Goal: Contribute content

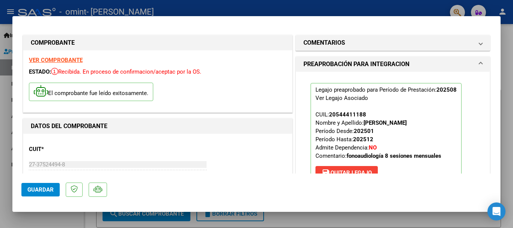
scroll to position [150, 0]
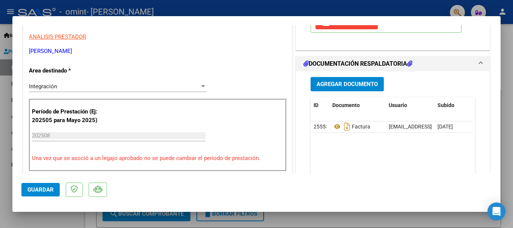
click at [184, 125] on div "Período de Prestación (Ej: 202505 para [DATE]) 202508 Ingrese el Período de Pre…" at bounding box center [158, 135] width 258 height 72
click at [333, 84] on span "Agregar Documento" at bounding box center [346, 84] width 61 height 7
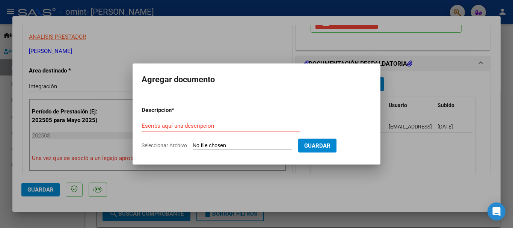
click at [160, 145] on span "Seleccionar Archivo" at bounding box center [164, 145] width 45 height 6
click at [193, 145] on input "Seleccionar Archivo" at bounding box center [242, 145] width 99 height 7
type input "C:\fakepath\planilla emi [DATE].pdf"
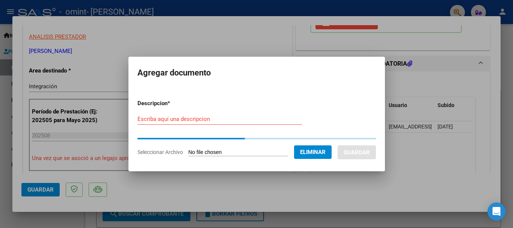
click at [155, 116] on div "Escriba aquí una descripcion" at bounding box center [219, 118] width 164 height 11
click at [154, 118] on input "Escriba aquí una descripcion" at bounding box center [219, 119] width 164 height 7
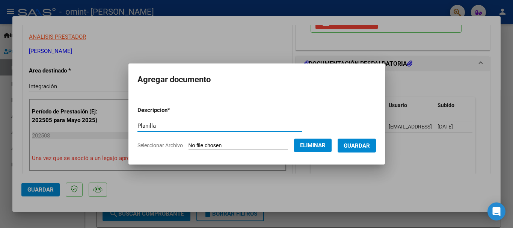
type input "Planilla"
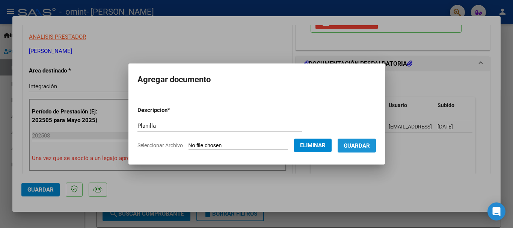
click at [370, 148] on span "Guardar" at bounding box center [356, 145] width 26 height 7
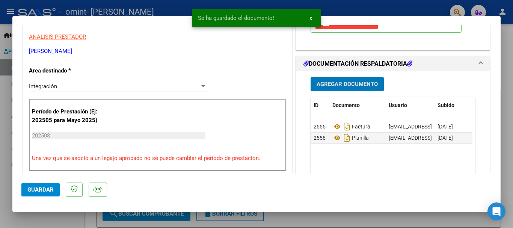
click at [369, 161] on datatable-body "25553 Factura [EMAIL_ADDRESS][DOMAIN_NAME] - [PERSON_NAME] [DATE] 25565 Planill…" at bounding box center [391, 156] width 162 height 70
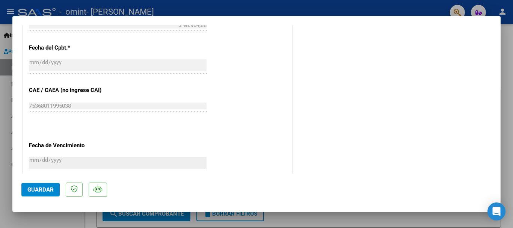
scroll to position [488, 0]
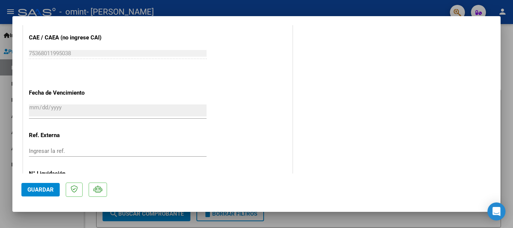
click at [41, 191] on span "Guardar" at bounding box center [40, 189] width 26 height 7
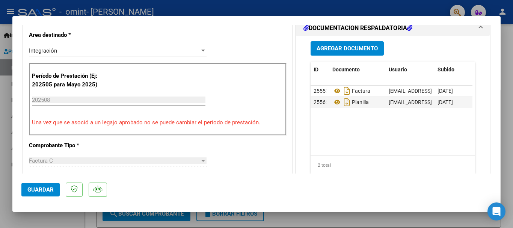
scroll to position [0, 0]
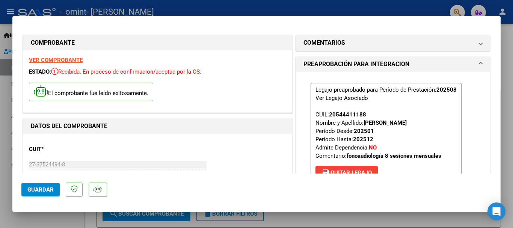
click at [267, 13] on div at bounding box center [256, 114] width 513 height 228
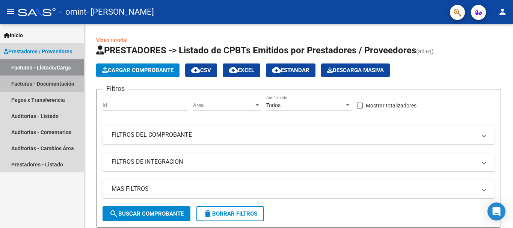
click at [34, 82] on link "Facturas - Documentación" at bounding box center [42, 83] width 84 height 16
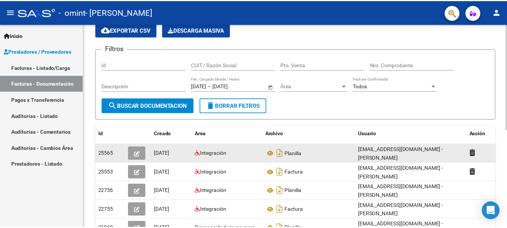
scroll to position [38, 0]
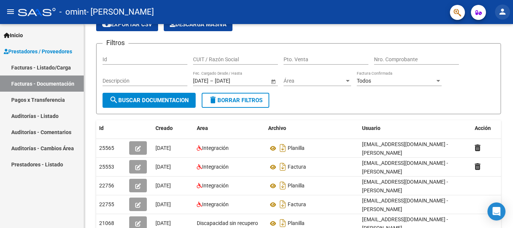
click at [502, 13] on mat-icon "person" at bounding box center [502, 11] width 9 height 9
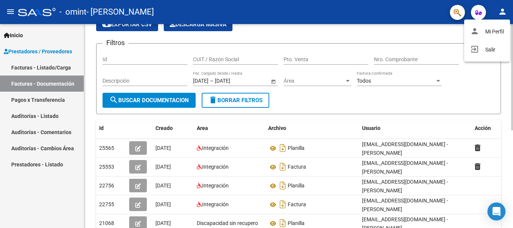
click at [485, 50] on button "exit_to_app Salir" at bounding box center [487, 50] width 46 height 18
